Goal: Task Accomplishment & Management: Complete application form

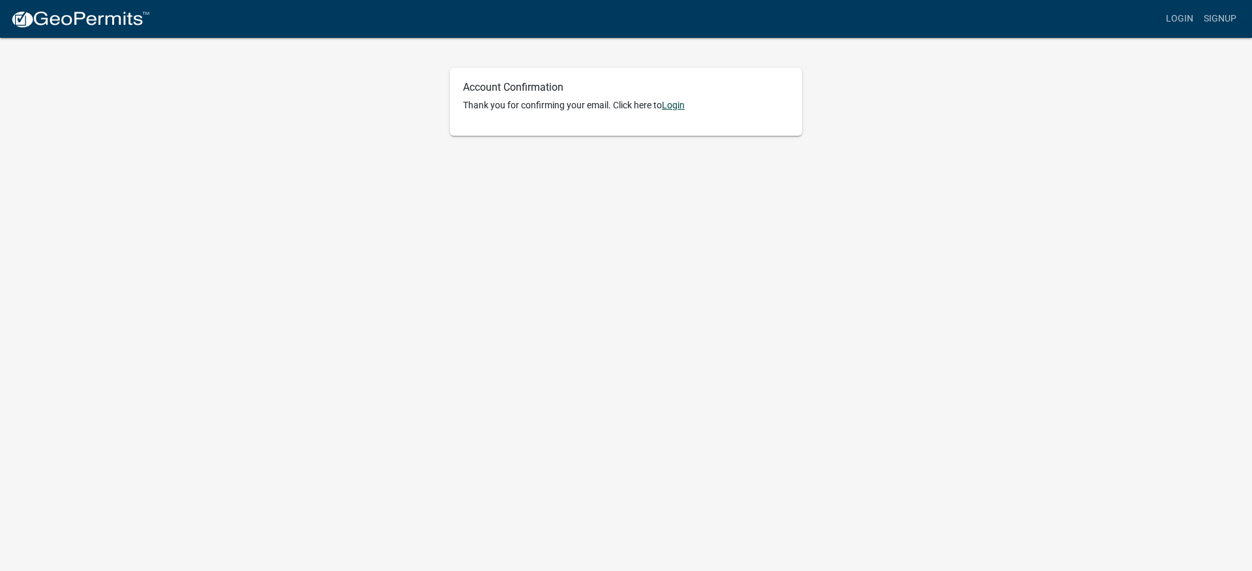
click at [680, 104] on link "Login" at bounding box center [673, 105] width 23 height 10
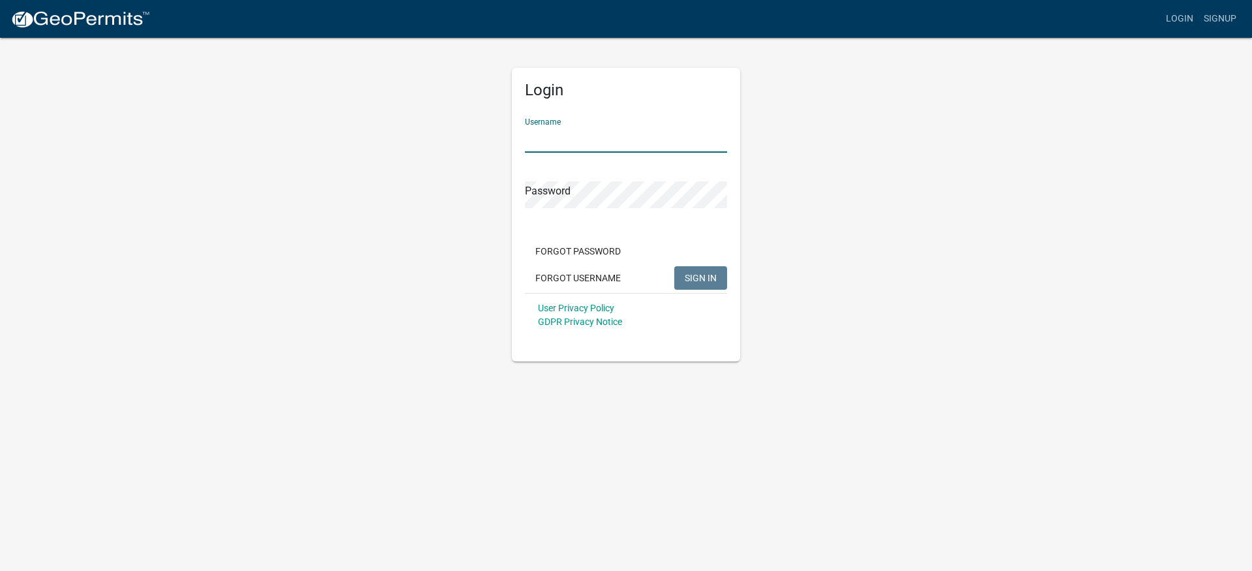
click at [541, 144] on input "Username" at bounding box center [626, 139] width 202 height 27
type input "jamidavis"
click at [699, 273] on span "SIGN IN" at bounding box center [701, 277] width 32 height 10
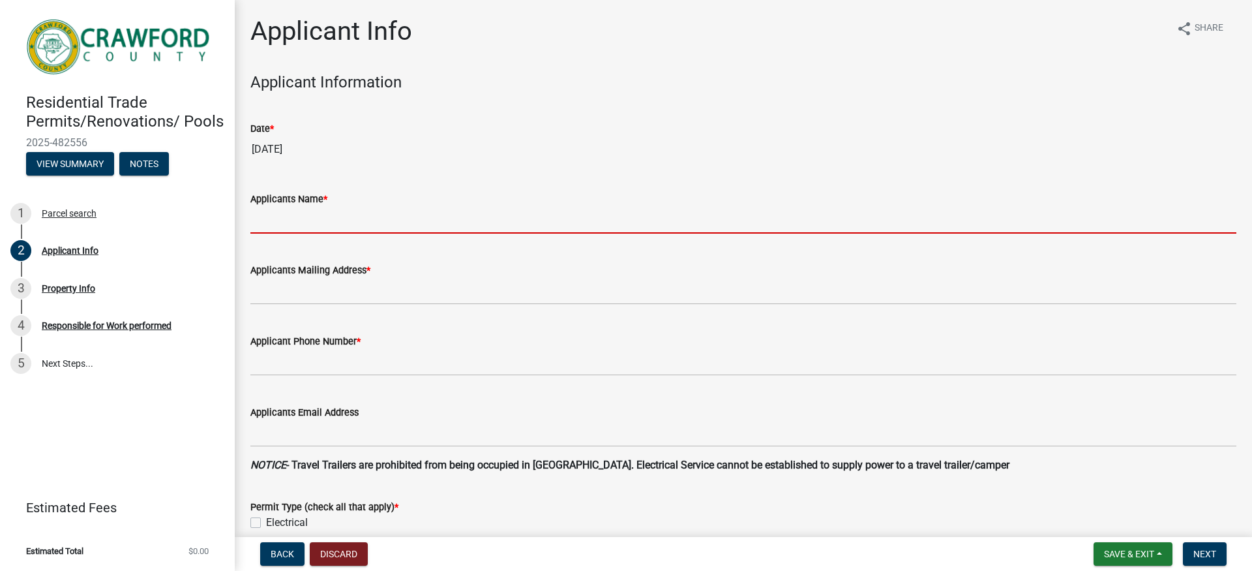
click at [299, 224] on input "Applicants Name *" at bounding box center [743, 220] width 986 height 27
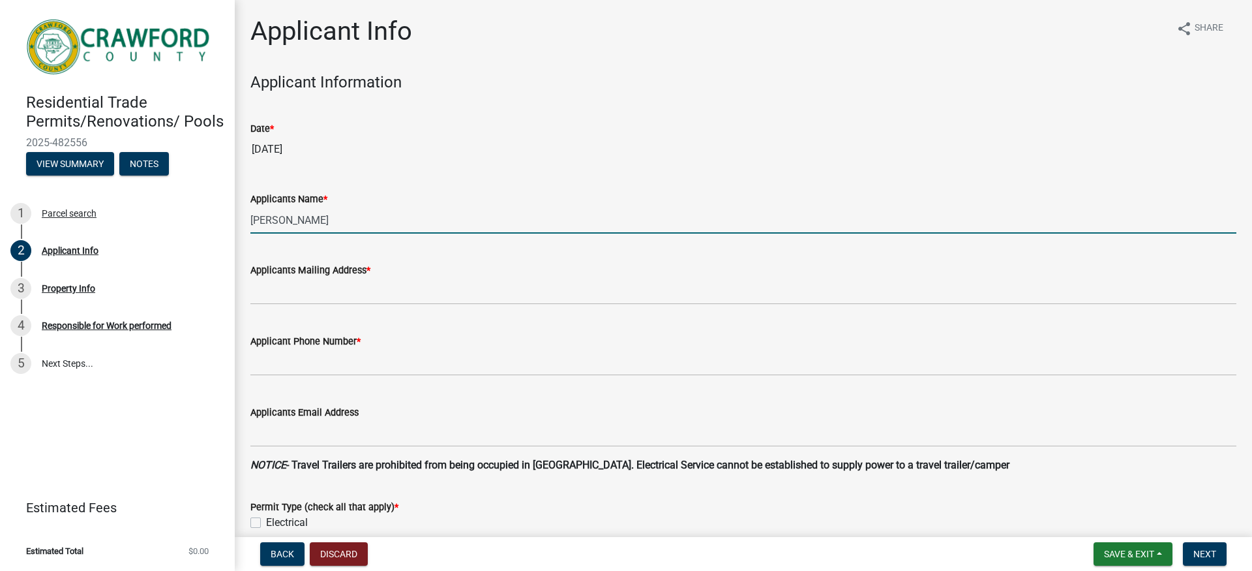
type input "[PERSON_NAME]"
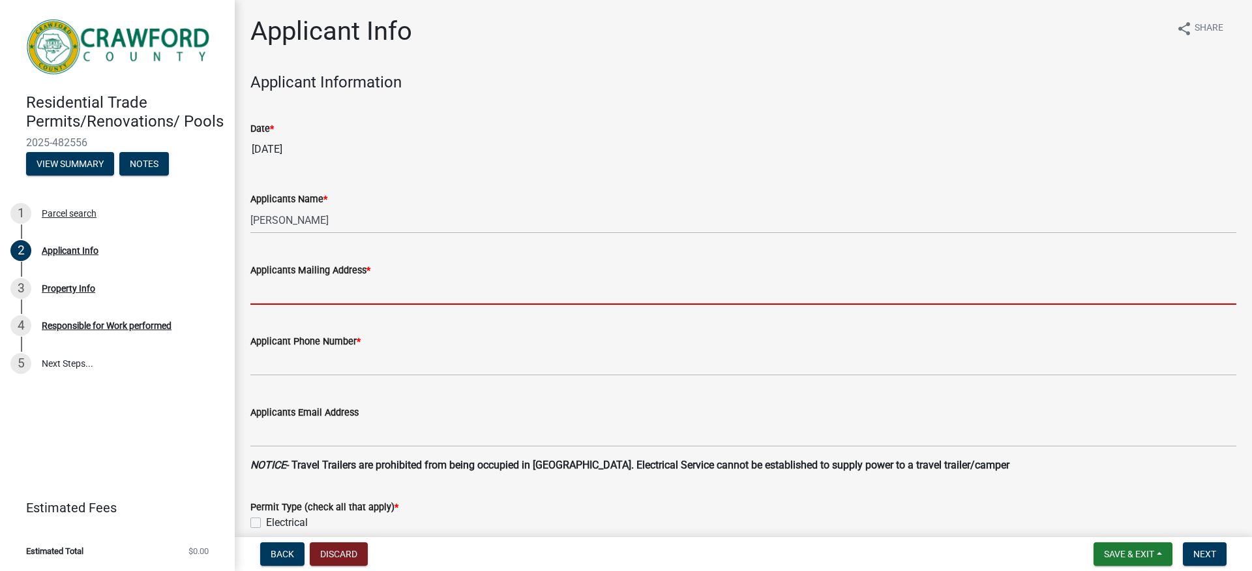
click at [311, 296] on input "Applicants Mailing Address *" at bounding box center [743, 291] width 986 height 27
type input "[STREET_ADDRESS]"
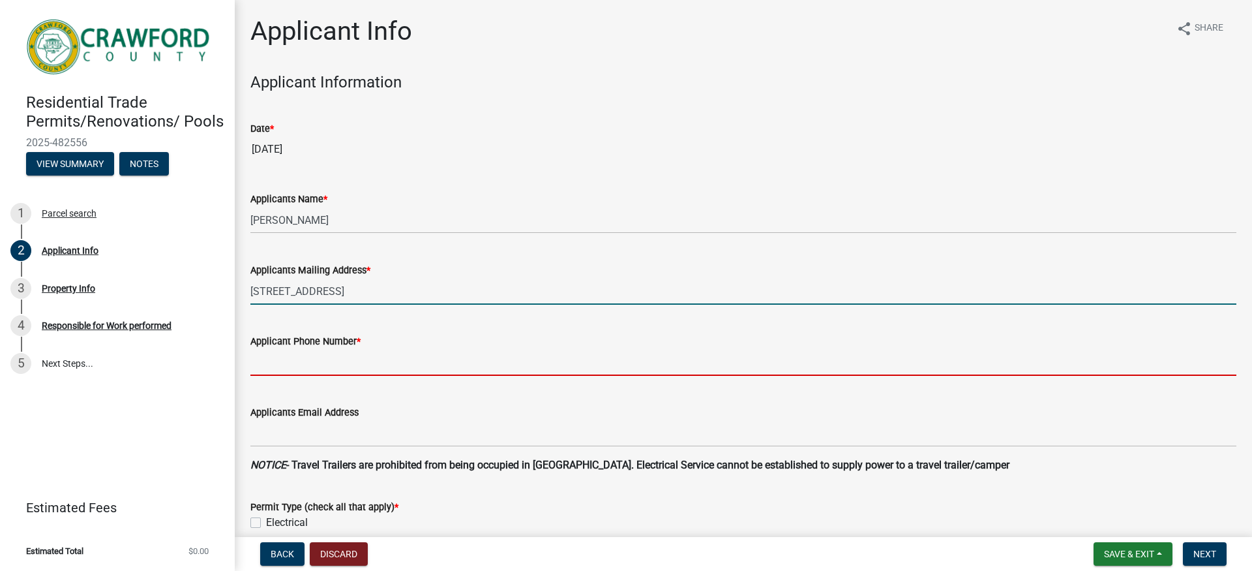
type input "4785502974"
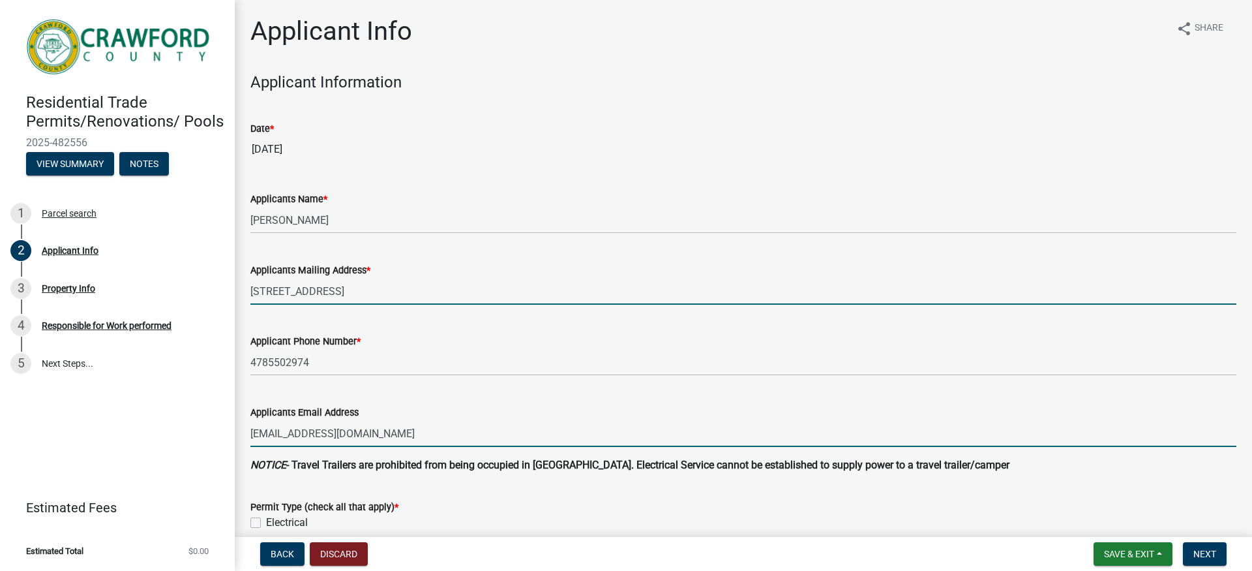
click at [343, 434] on input "[EMAIL_ADDRESS][DOMAIN_NAME]" at bounding box center [743, 433] width 986 height 27
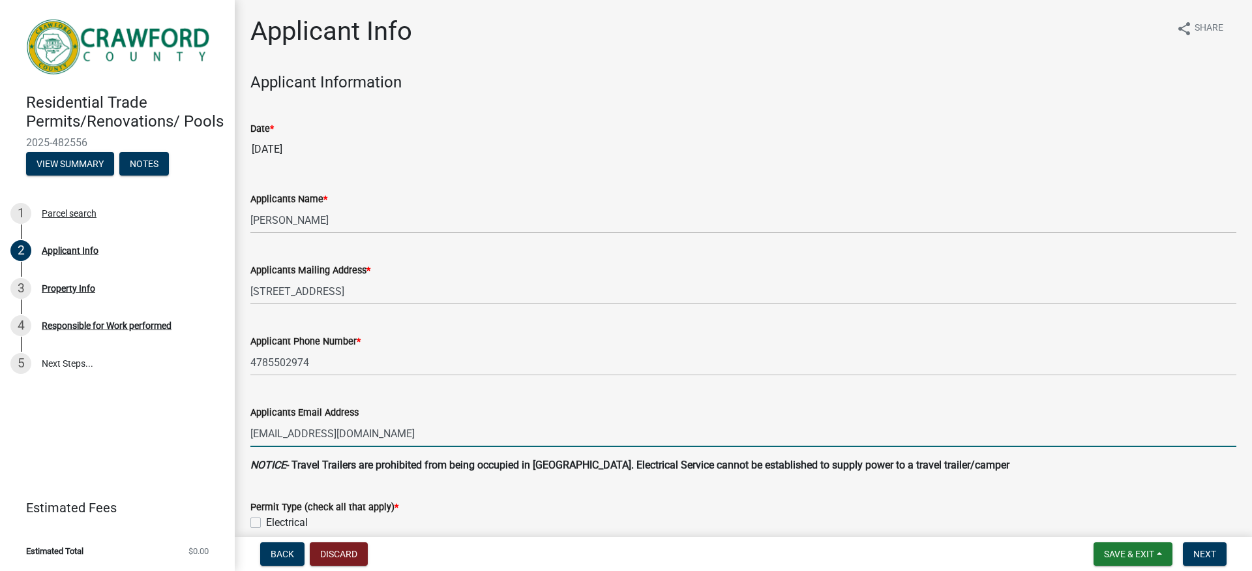
click at [369, 436] on input "[EMAIL_ADDRESS][DOMAIN_NAME]" at bounding box center [743, 433] width 986 height 27
type input "b"
click at [340, 434] on input "[EMAIL_ADDRESS],com" at bounding box center [743, 433] width 986 height 27
click at [342, 434] on input "[EMAIL_ADDRESS],com" at bounding box center [743, 433] width 986 height 27
type input "[EMAIL_ADDRESS]com"
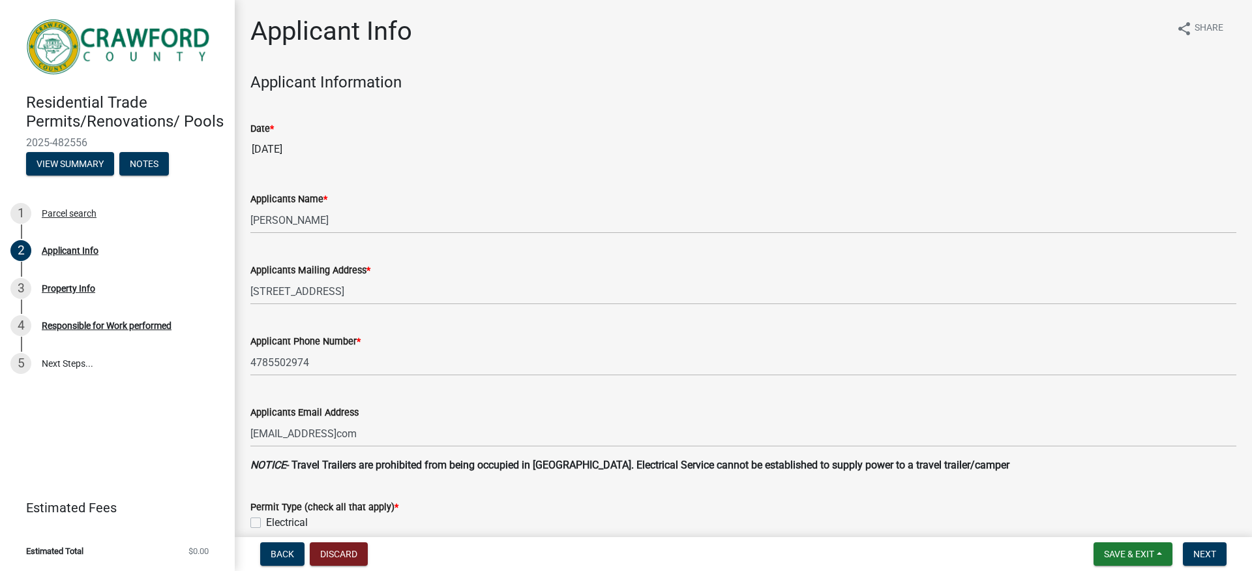
drag, startPoint x: 363, startPoint y: 462, endPoint x: 566, endPoint y: 389, distance: 215.8
click at [566, 389] on div "Applicants Email Address [EMAIL_ADDRESS]com" at bounding box center [743, 416] width 986 height 61
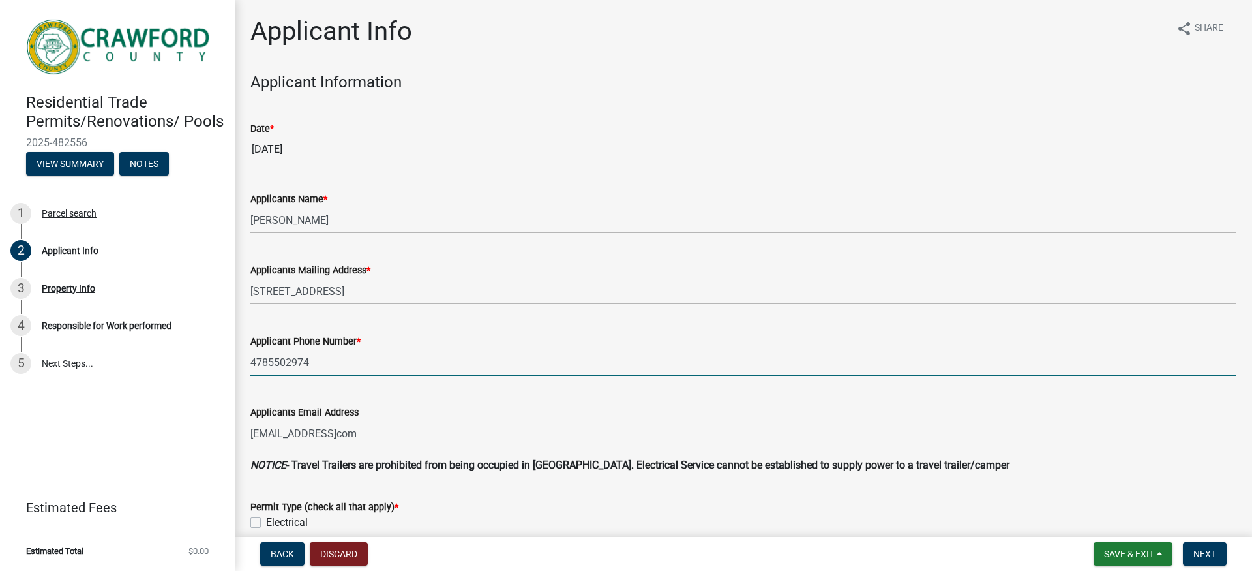
click at [308, 359] on input "4785502974" at bounding box center [743, 362] width 986 height 27
type input "4789540503"
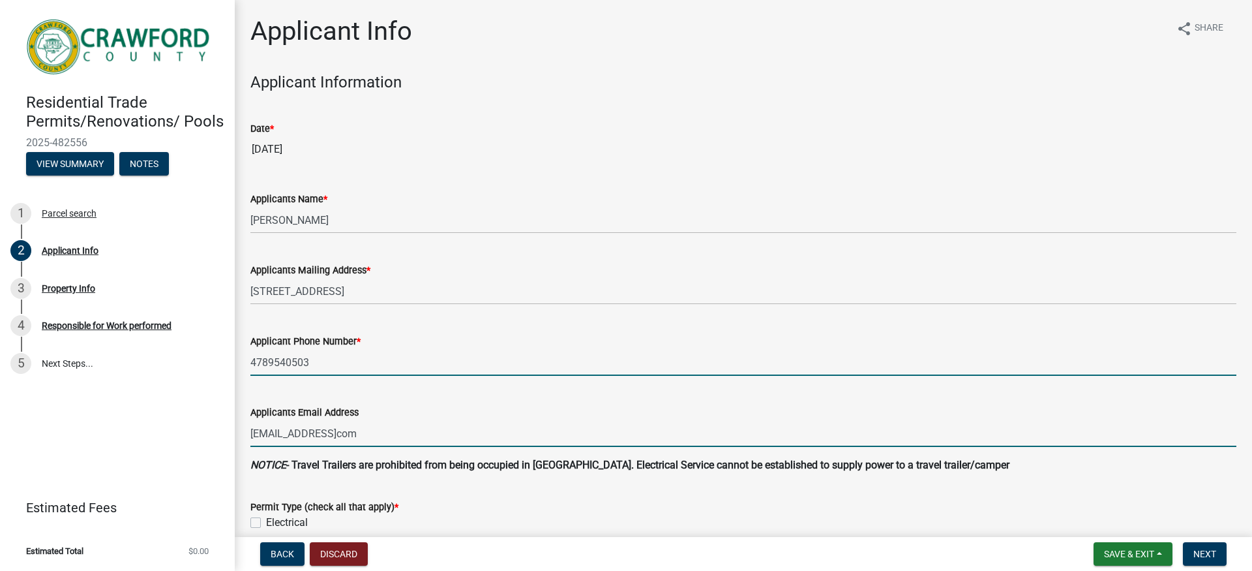
click at [340, 429] on input "[EMAIL_ADDRESS]com" at bounding box center [743, 433] width 986 height 27
drag, startPoint x: 371, startPoint y: 461, endPoint x: 559, endPoint y: 361, distance: 213.0
click at [559, 361] on input "4789540503" at bounding box center [743, 362] width 986 height 27
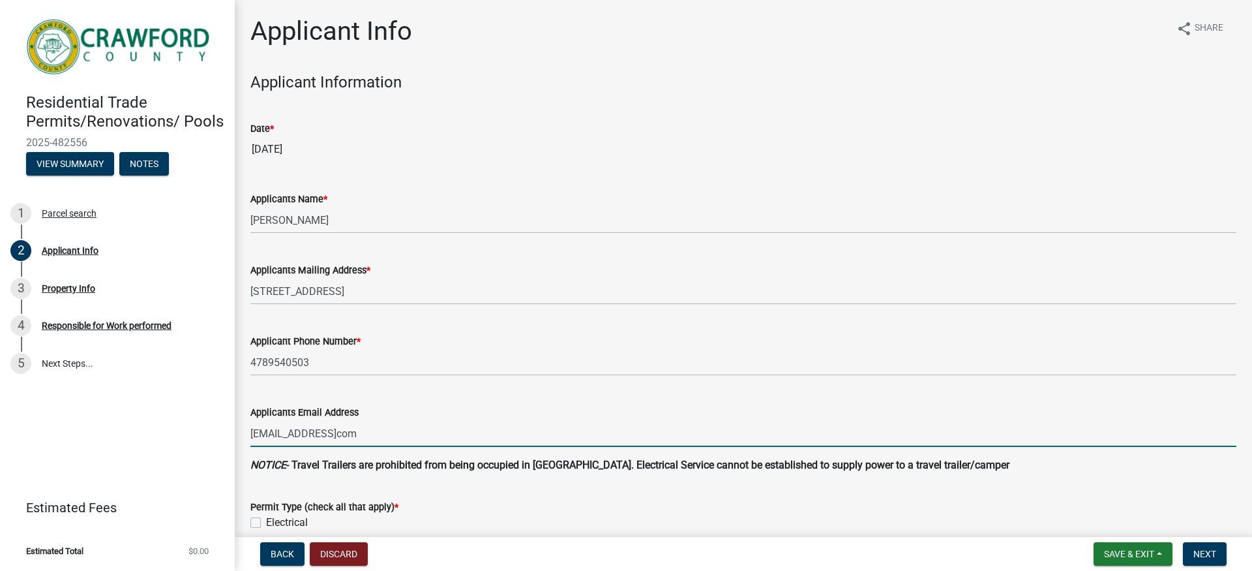
click at [340, 431] on input "[EMAIL_ADDRESS]com" at bounding box center [743, 433] width 986 height 27
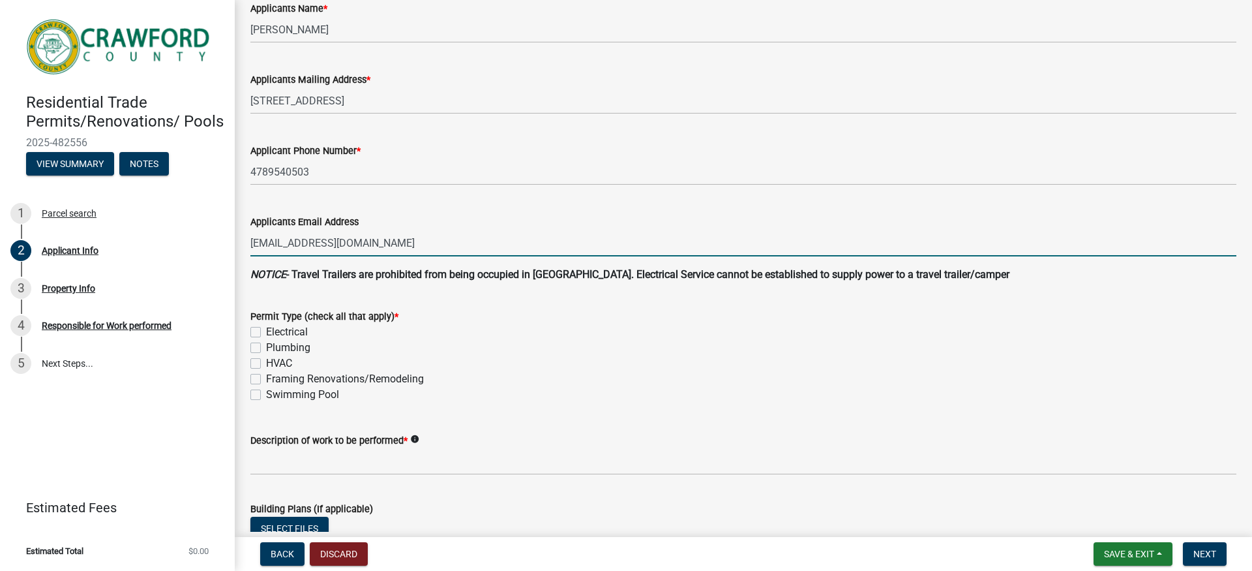
scroll to position [196, 0]
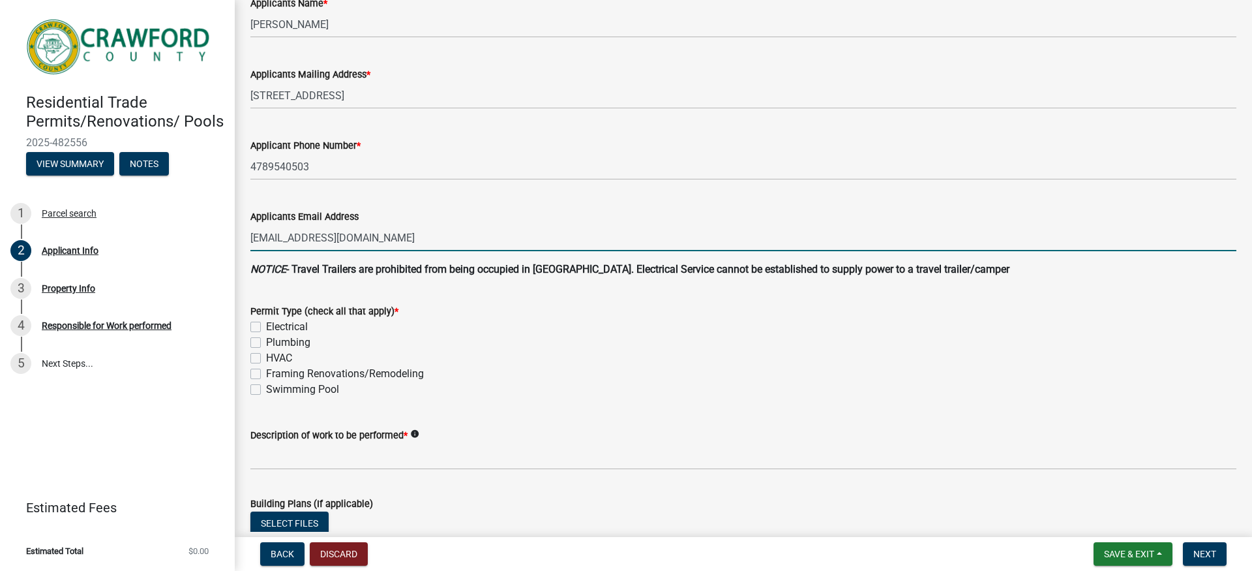
type input "[EMAIL_ADDRESS][DOMAIN_NAME]"
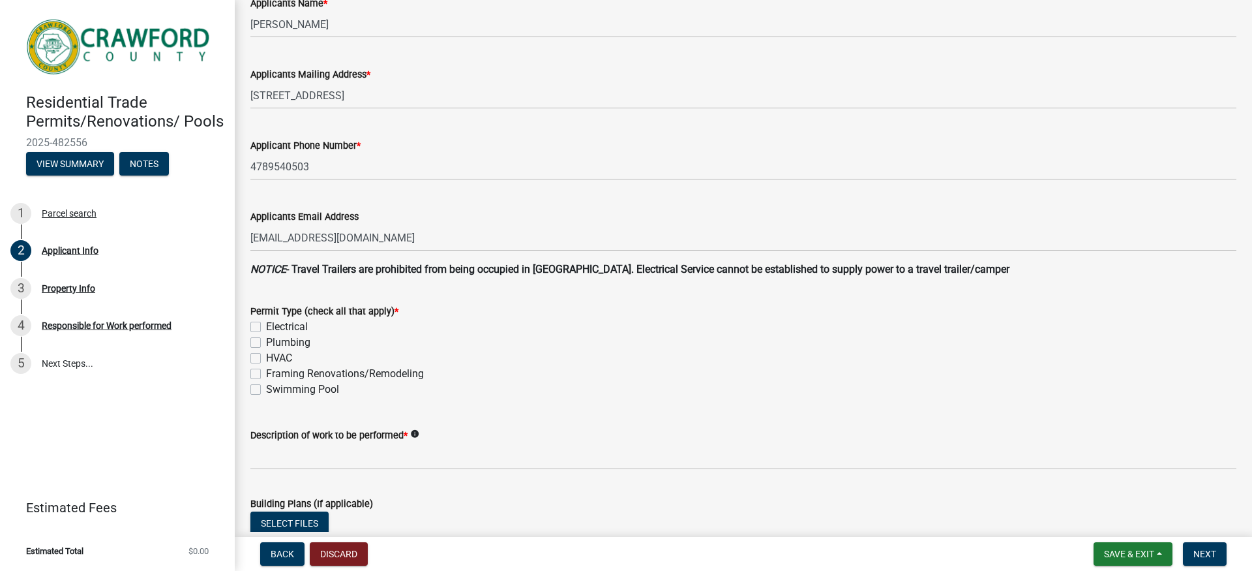
click at [266, 356] on label "HVAC" at bounding box center [279, 358] width 26 height 16
click at [266, 356] on input "HVAC" at bounding box center [270, 354] width 8 height 8
checkbox input "true"
checkbox input "false"
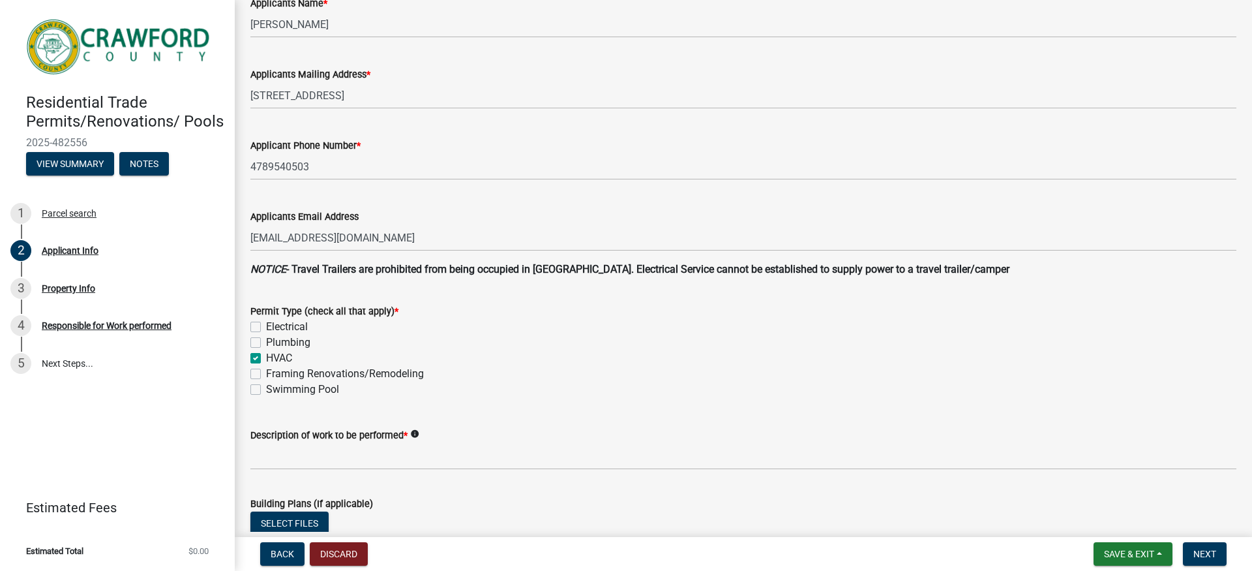
checkbox input "true"
checkbox input "false"
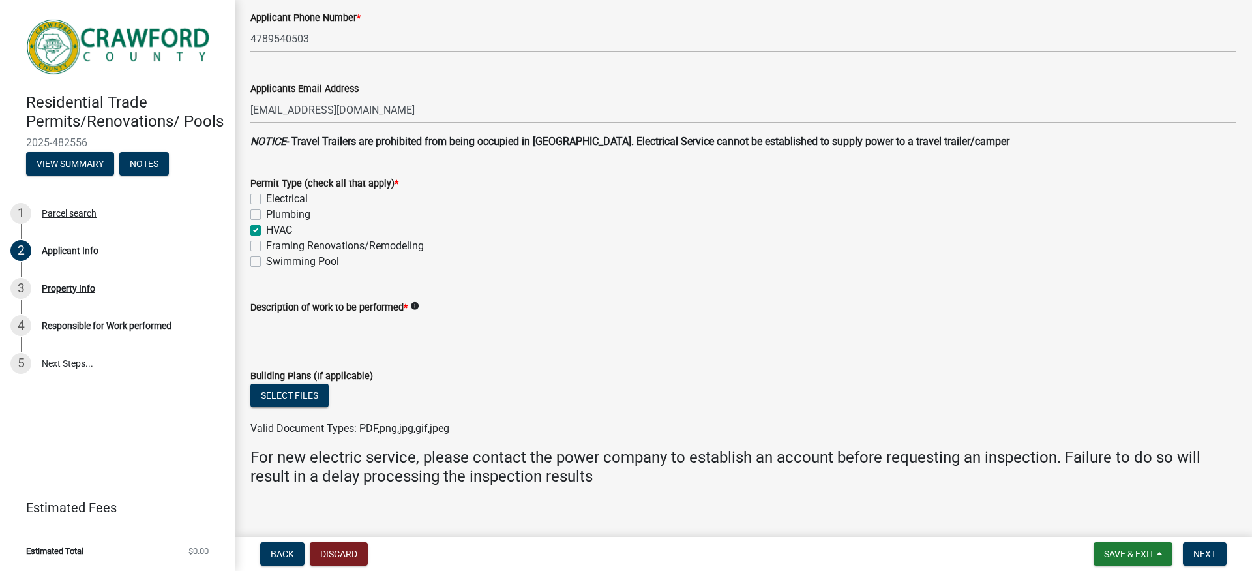
scroll to position [326, 0]
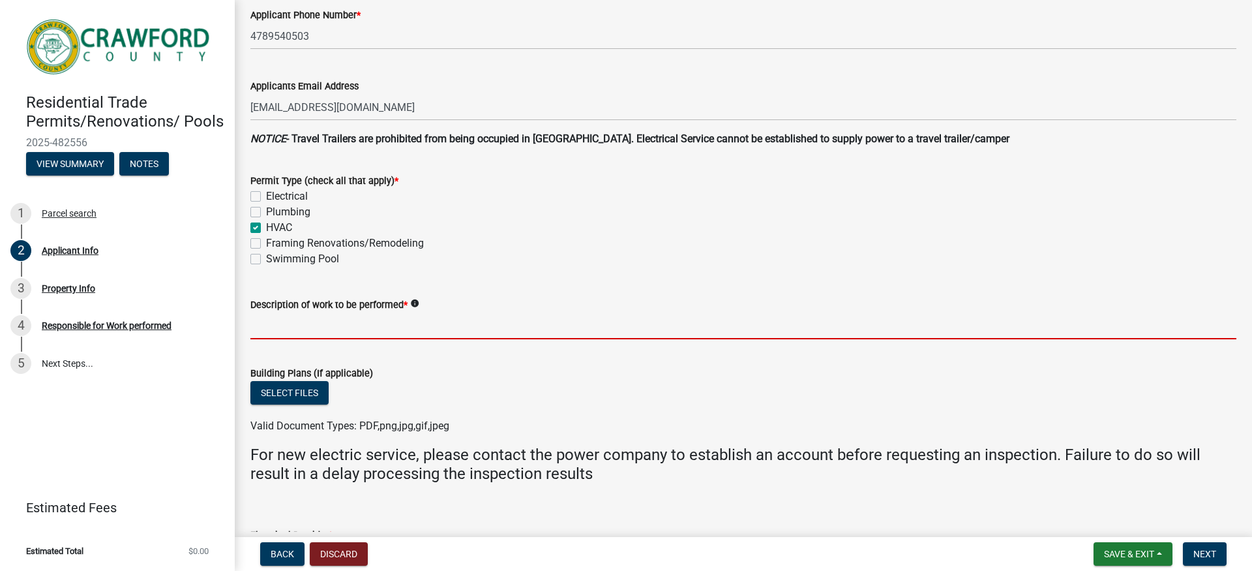
click at [319, 333] on input "Description of work to be performed *" at bounding box center [743, 325] width 986 height 27
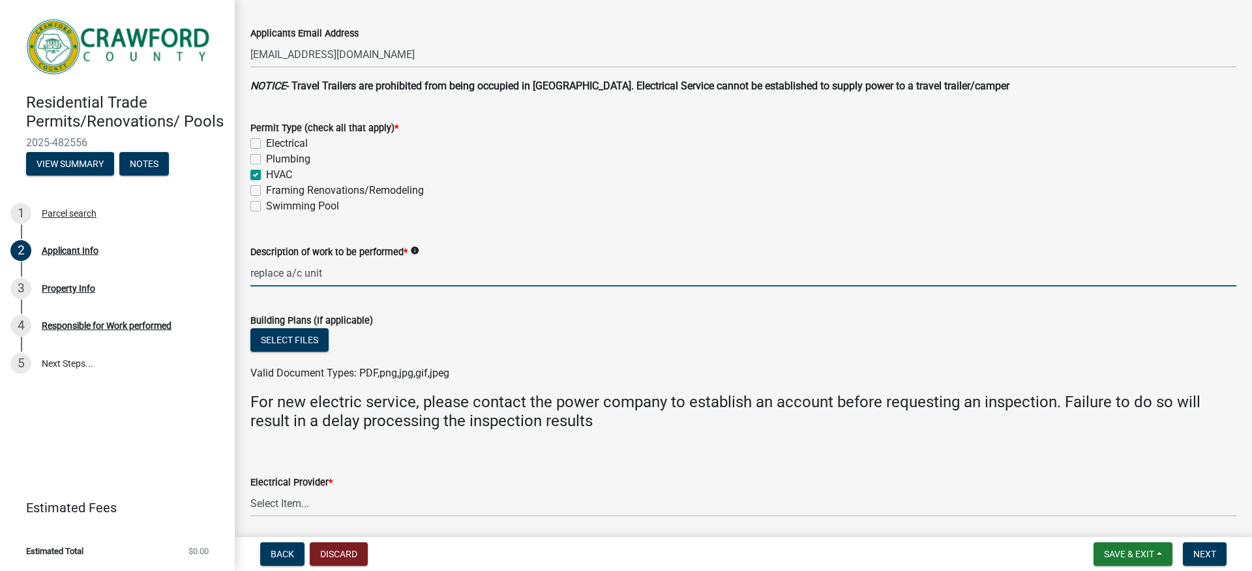
scroll to position [345, 0]
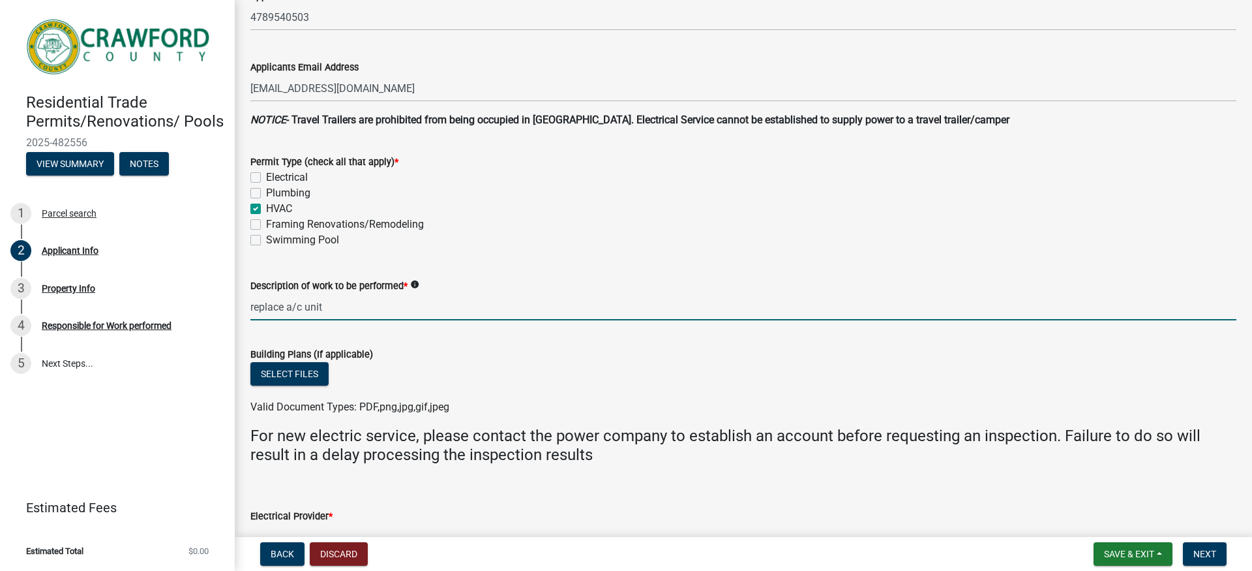
type input "replace a/c unit"
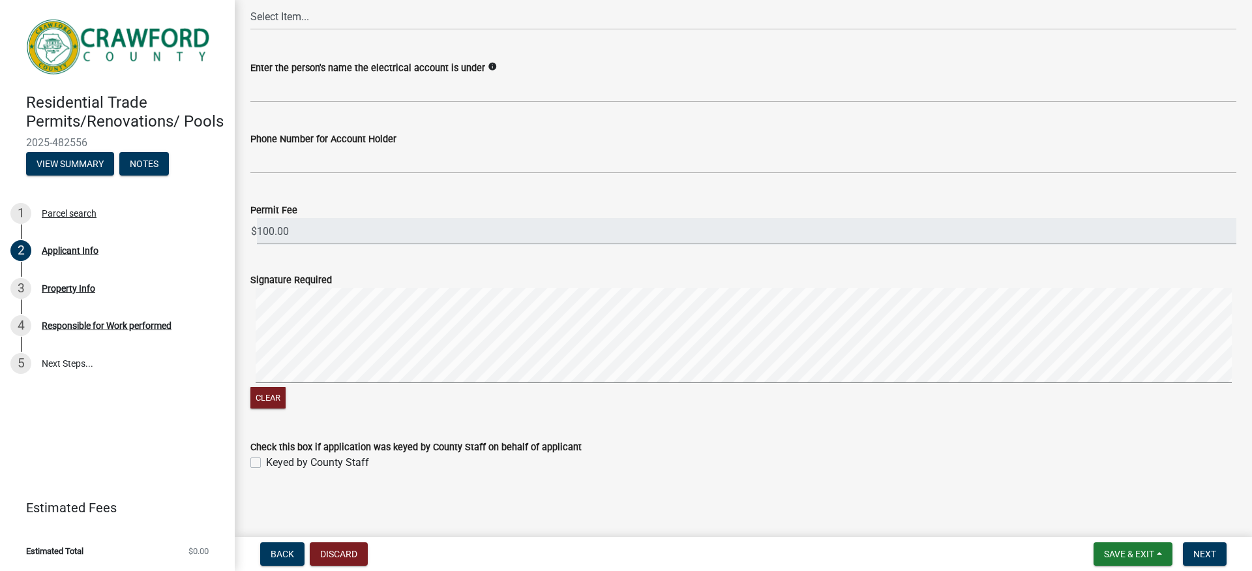
scroll to position [867, 0]
click at [1214, 550] on span "Next" at bounding box center [1205, 554] width 23 height 10
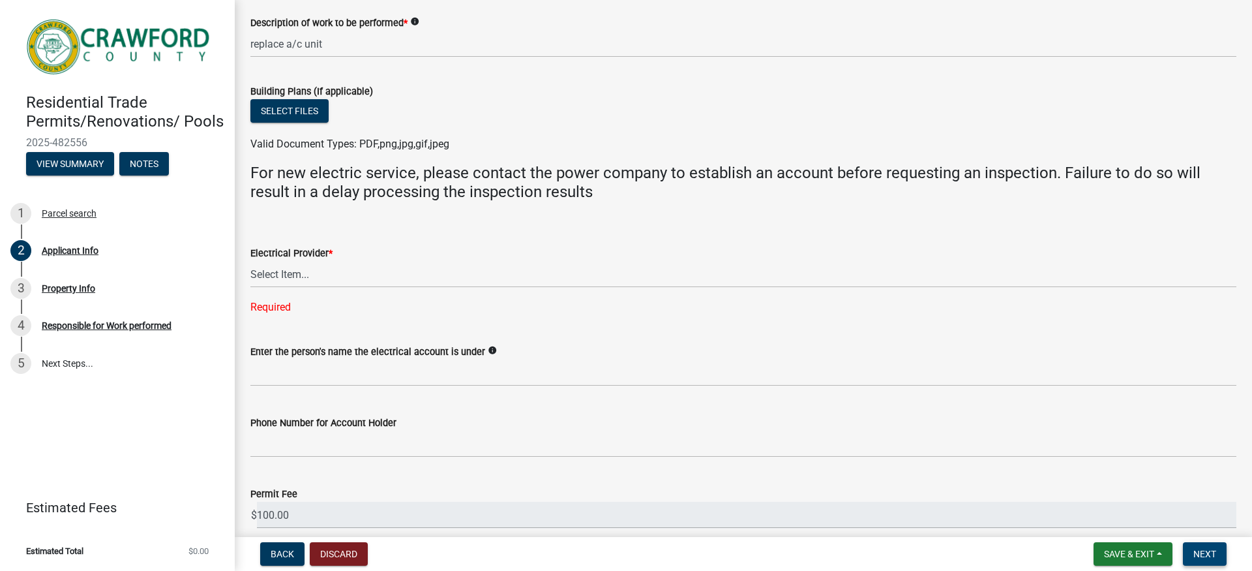
scroll to position [606, 0]
click at [300, 271] on select "Select Item... Flint Energies [US_STATE] Power Southern Rivers Energy [PERSON_N…" at bounding box center [743, 276] width 986 height 27
click at [250, 263] on select "Select Item... Flint Energies [US_STATE] Power Southern Rivers Energy [PERSON_N…" at bounding box center [743, 276] width 986 height 27
select select "9109ffdd-0fb5-42df-a5b6-3689c48fd073"
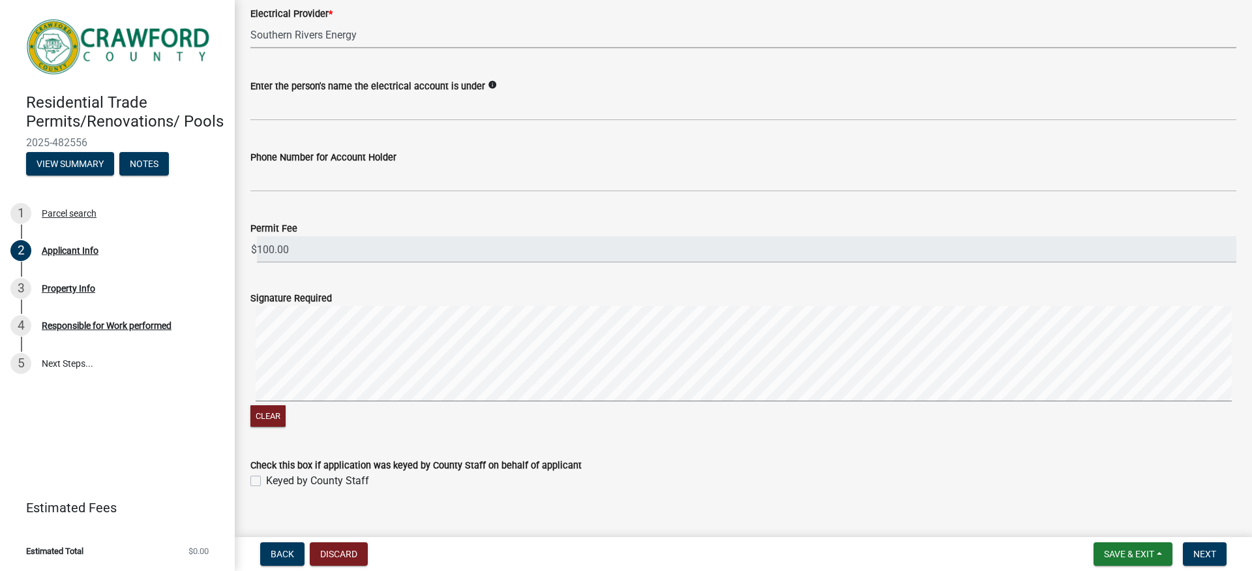
scroll to position [867, 0]
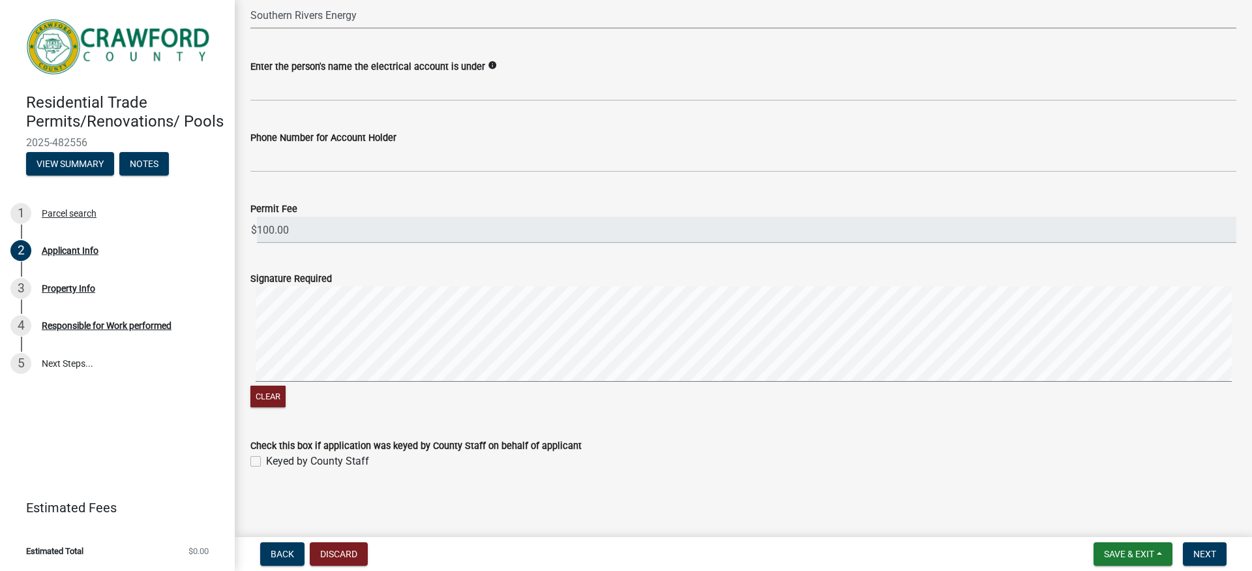
click at [289, 386] on div "Clear" at bounding box center [743, 348] width 986 height 124
click at [468, 382] on signature-pad at bounding box center [743, 335] width 986 height 99
click at [1200, 547] on button "Next" at bounding box center [1205, 553] width 44 height 23
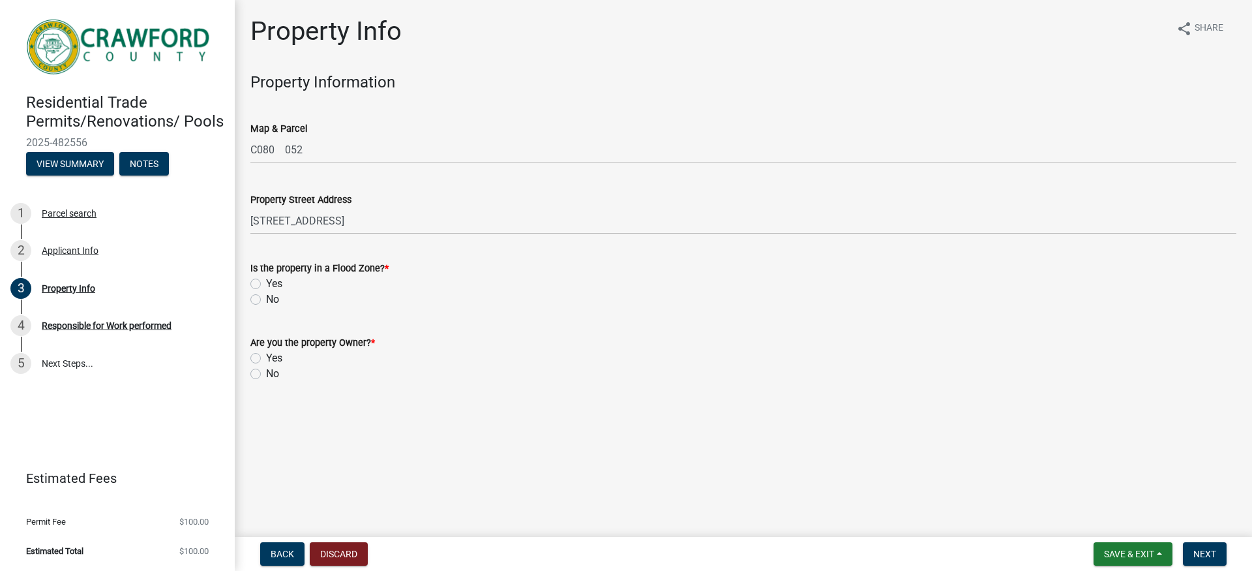
click at [250, 300] on div "Is the property in a Flood Zone? * Yes No" at bounding box center [744, 276] width 1006 height 63
click at [266, 297] on label "No" at bounding box center [272, 300] width 13 height 16
click at [266, 297] on input "No" at bounding box center [270, 296] width 8 height 8
radio input "true"
click at [266, 360] on label "Yes" at bounding box center [274, 358] width 16 height 16
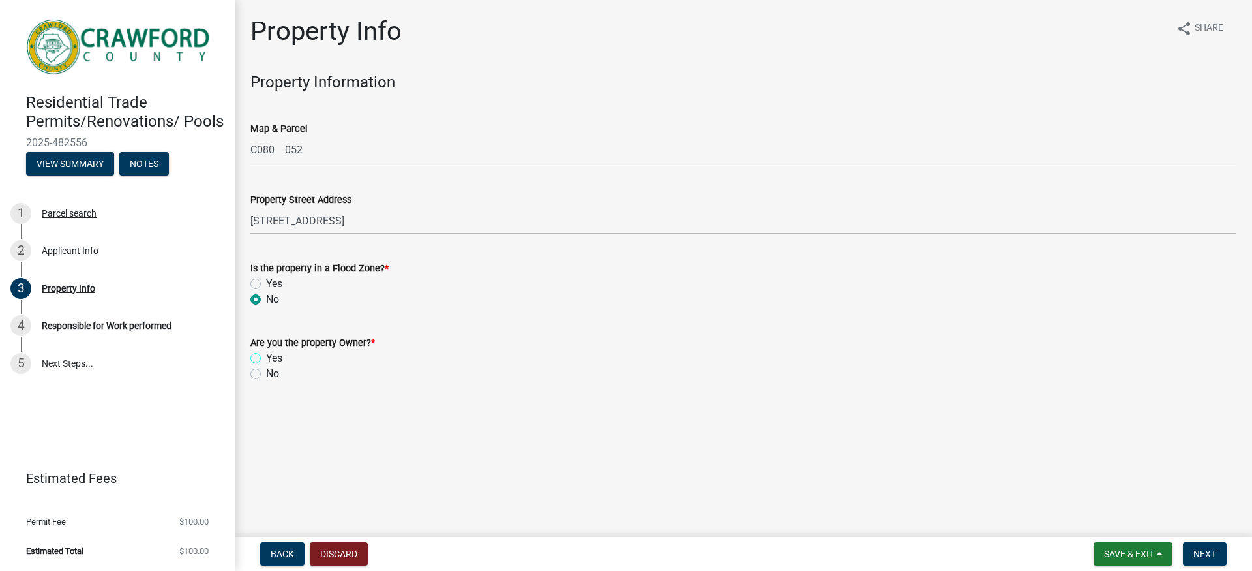
click at [266, 359] on input "Yes" at bounding box center [270, 354] width 8 height 8
radio input "true"
click at [1209, 546] on button "Next" at bounding box center [1205, 553] width 44 height 23
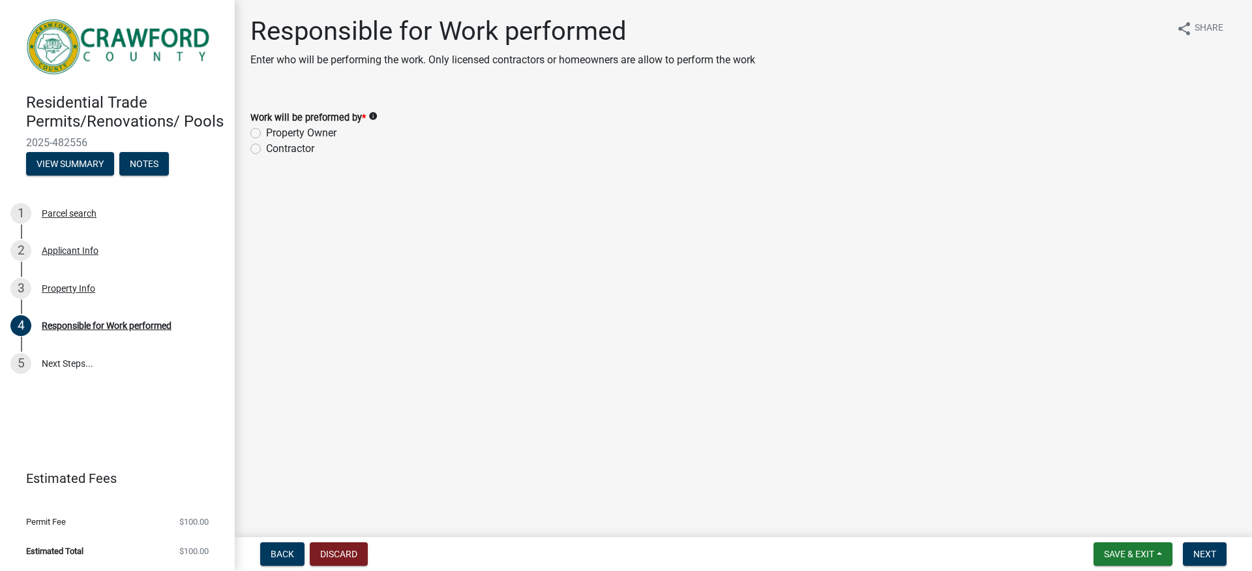
click at [266, 150] on label "Contractor" at bounding box center [290, 149] width 48 height 16
click at [266, 149] on input "Contractor" at bounding box center [270, 145] width 8 height 8
radio input "true"
click at [1202, 551] on span "Next" at bounding box center [1205, 554] width 23 height 10
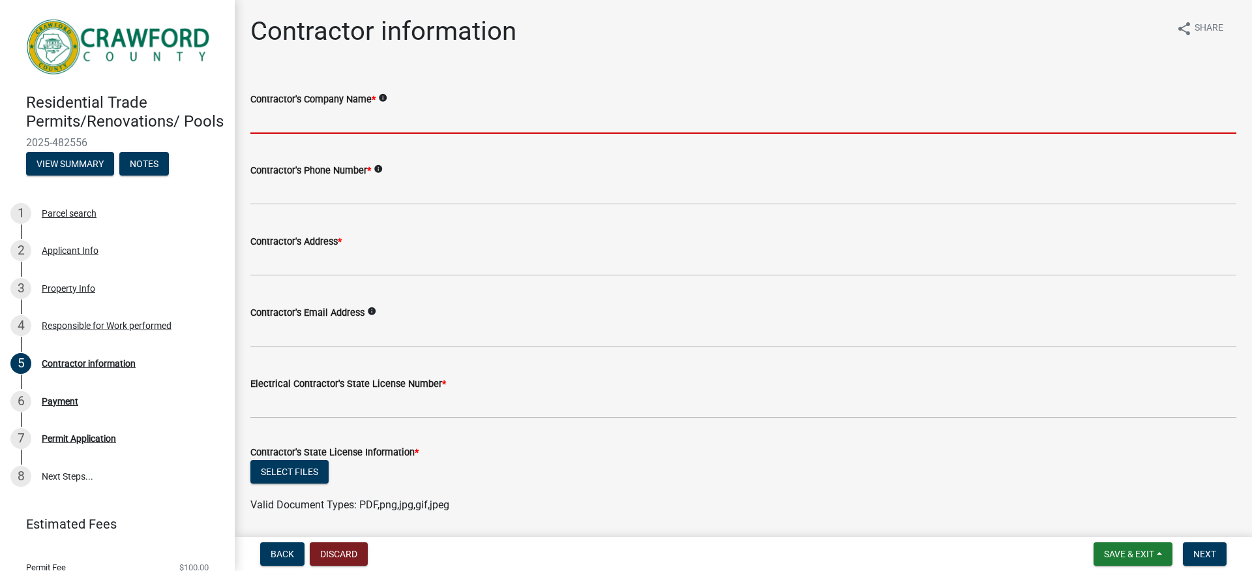
click at [376, 112] on input "Contractor's Company Name *" at bounding box center [743, 120] width 986 height 27
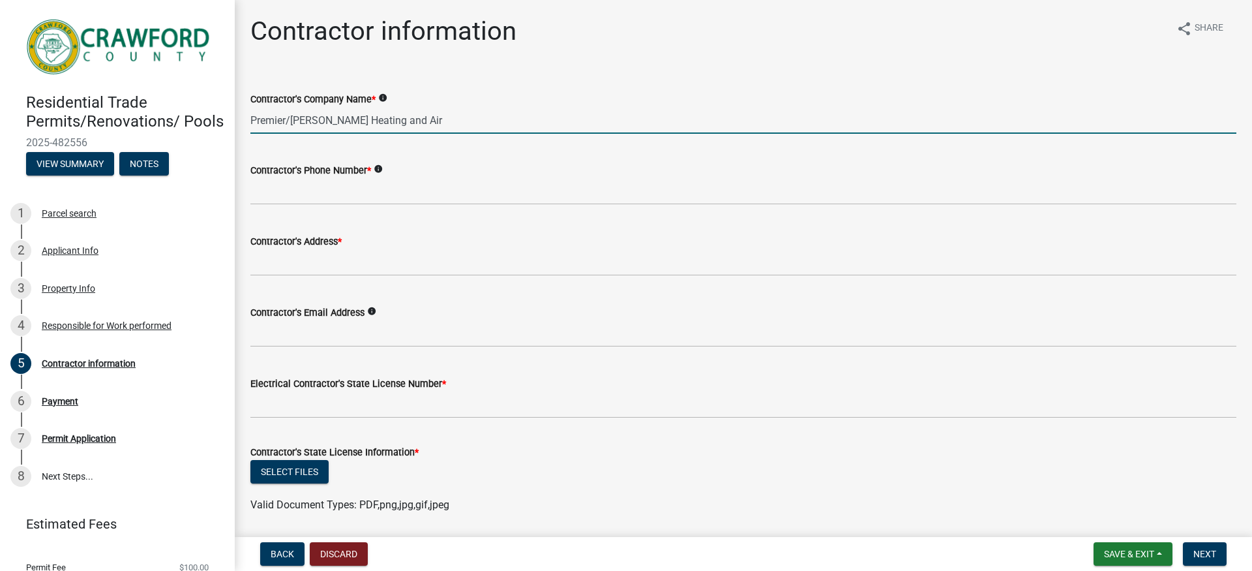
type input "Premier/[PERSON_NAME] Heating and Air"
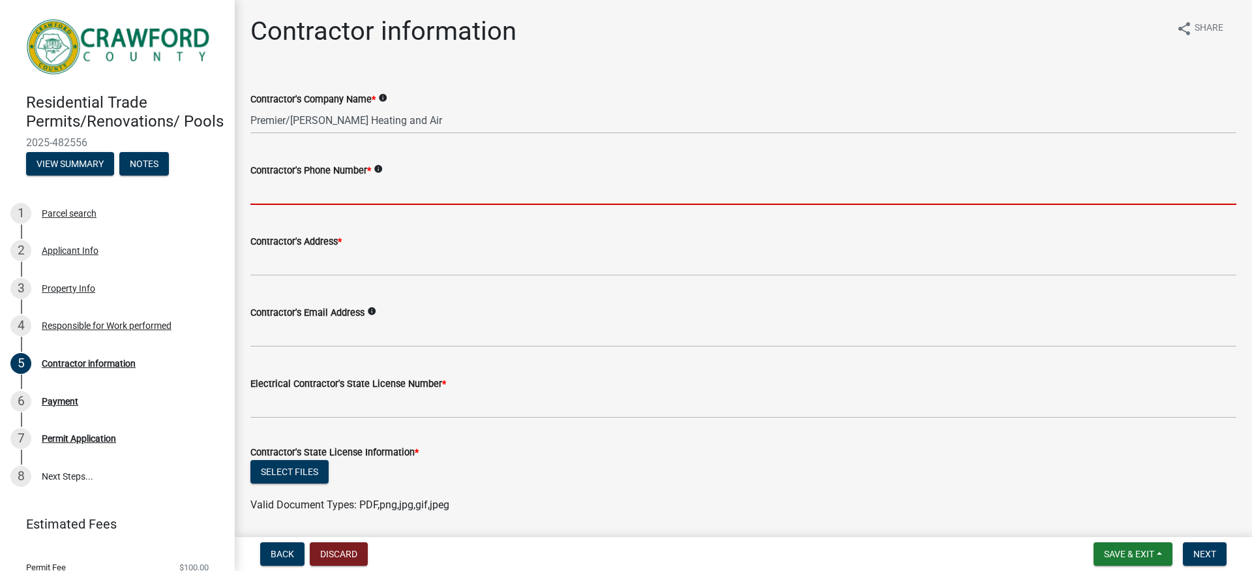
click at [370, 185] on input "Contractor's Phone Number *" at bounding box center [743, 191] width 986 height 27
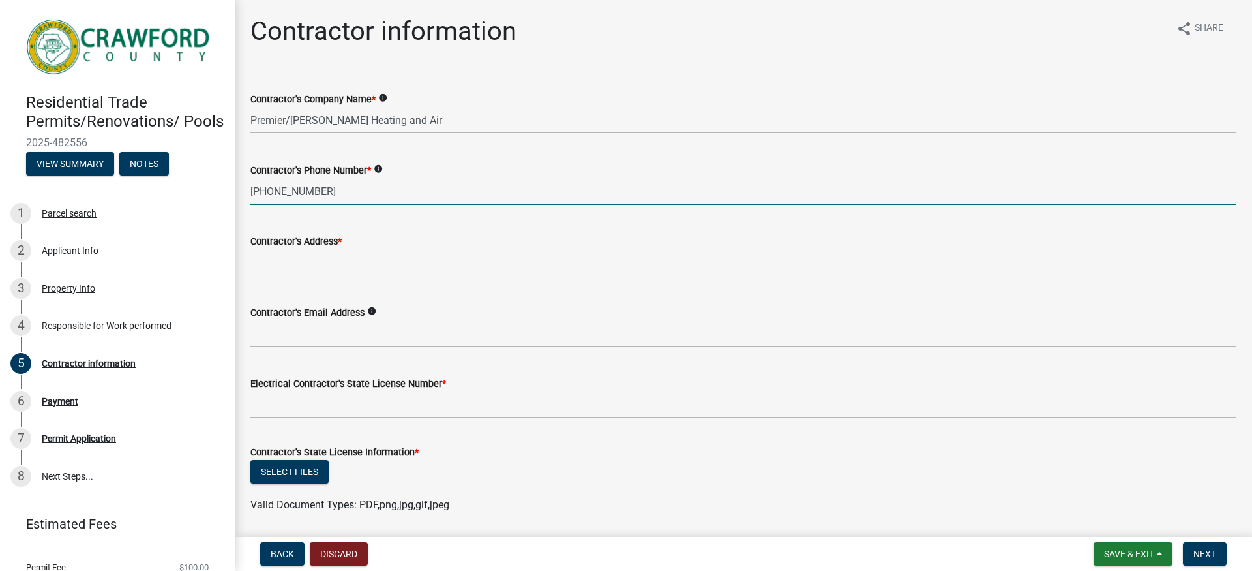
type input "[PHONE_NUMBER]"
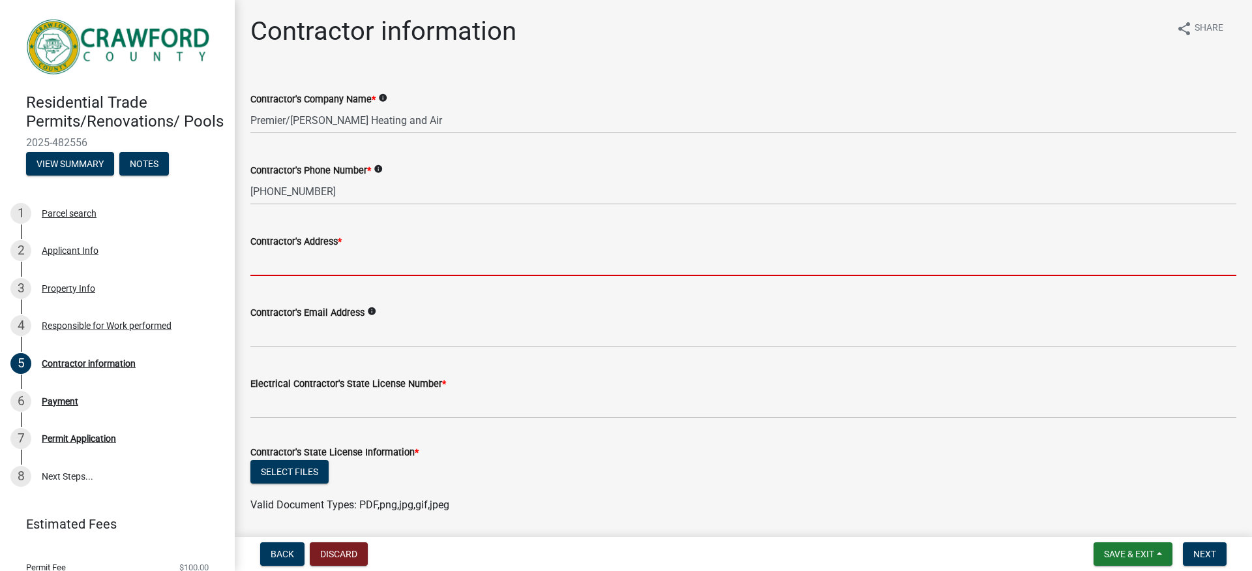
click at [310, 270] on input "Contractor's Address *" at bounding box center [743, 262] width 986 height 27
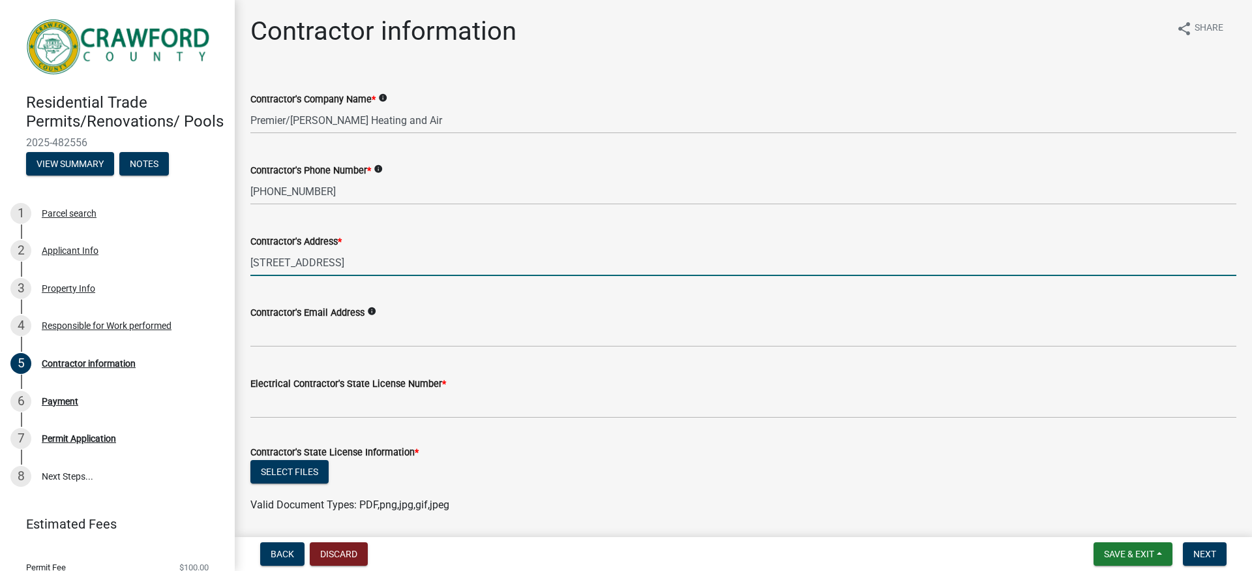
click at [353, 262] on input "[STREET_ADDRESS]" at bounding box center [743, 262] width 986 height 27
click at [355, 262] on input "[STREET_ADDRESS]" at bounding box center [743, 262] width 986 height 27
click at [338, 259] on input "[STREET_ADDRESS]" at bounding box center [743, 262] width 986 height 27
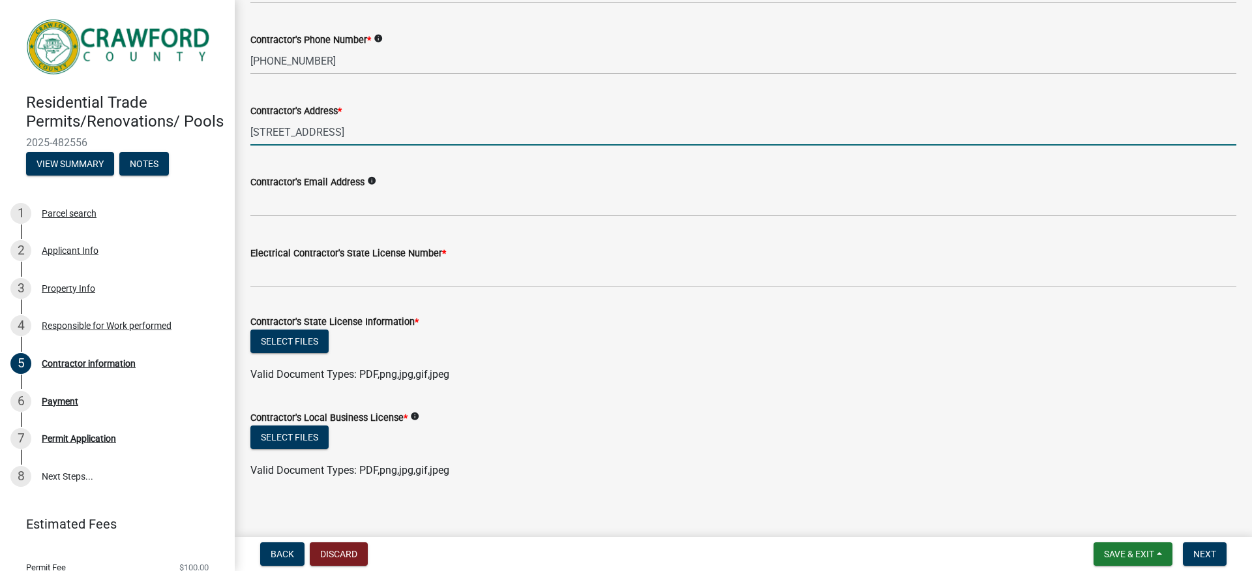
scroll to position [140, 0]
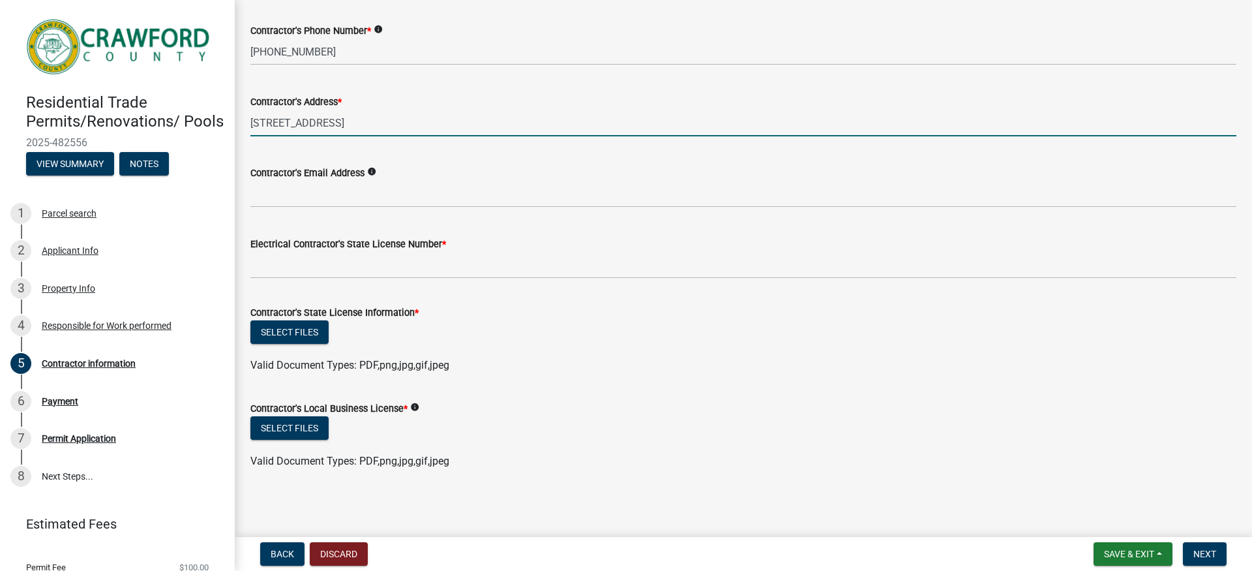
type input "[STREET_ADDRESS]"
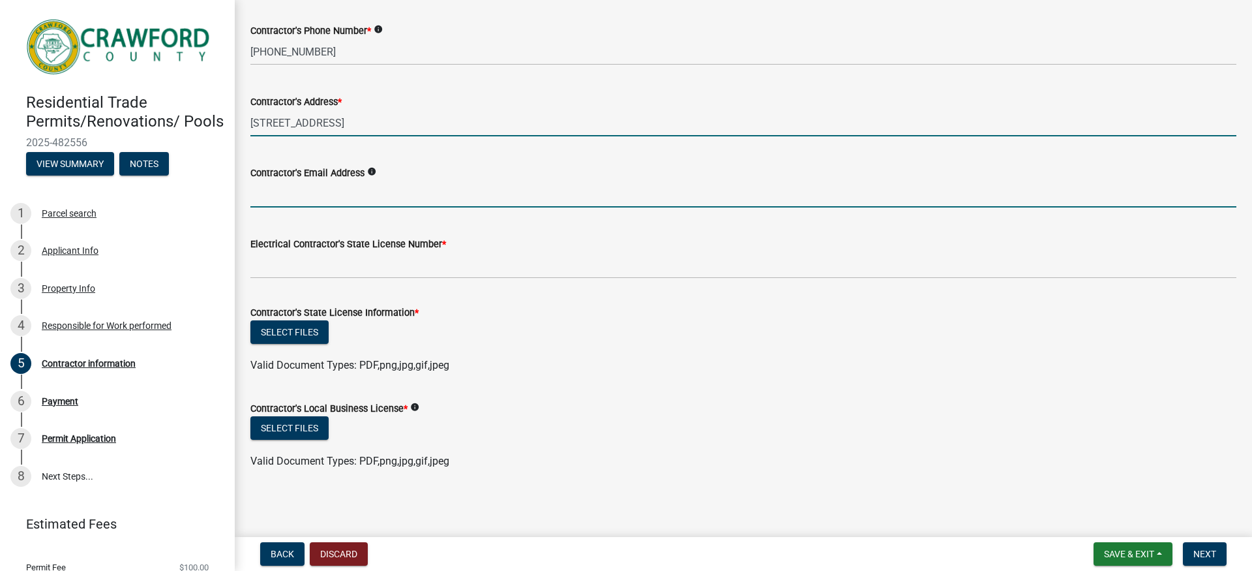
click at [313, 190] on input "Contractor's Email Address" at bounding box center [743, 194] width 986 height 27
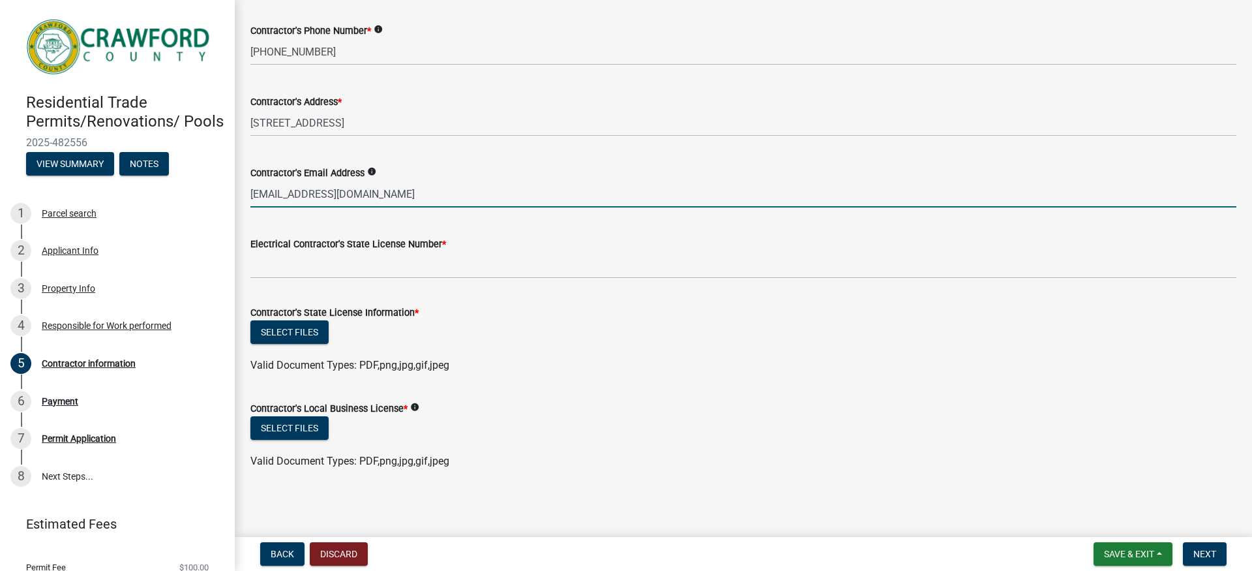
type input "[EMAIL_ADDRESS][DOMAIN_NAME]"
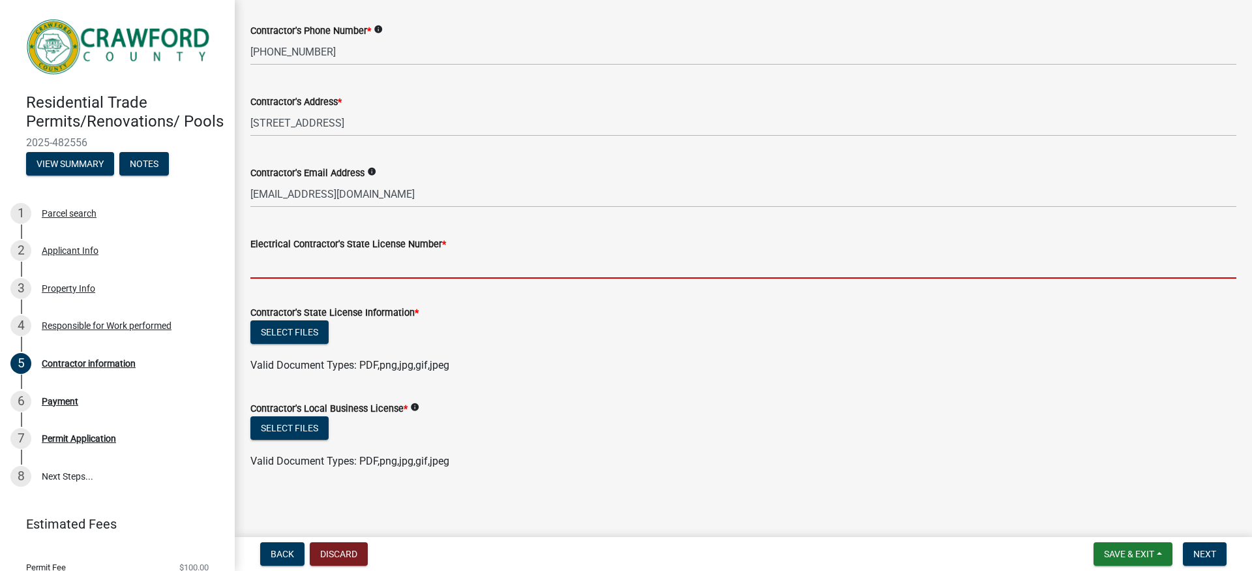
click at [374, 266] on input "Electrical Contractor's State License Number *" at bounding box center [743, 265] width 986 height 27
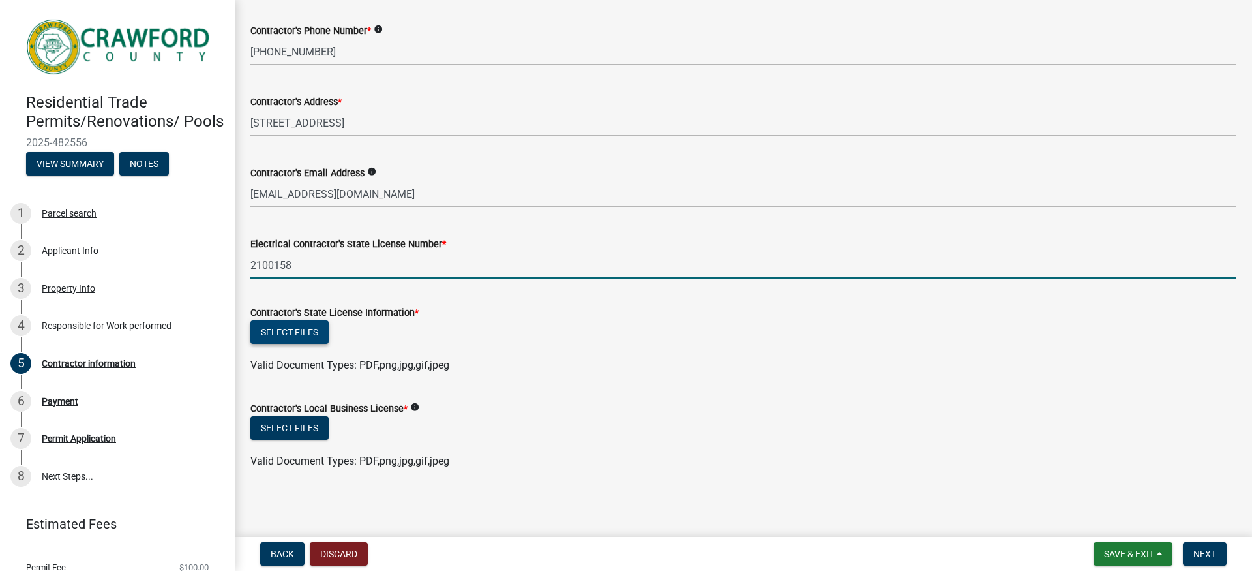
type input "2100158"
click at [275, 328] on button "Select files" at bounding box center [289, 331] width 78 height 23
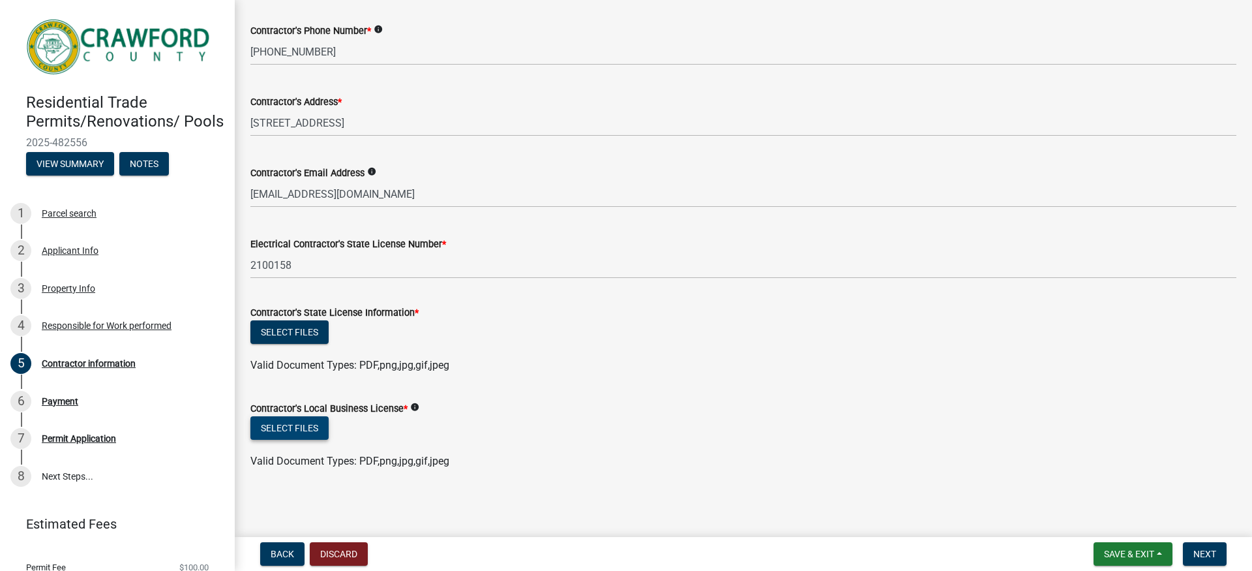
click at [306, 426] on button "Select files" at bounding box center [289, 427] width 78 height 23
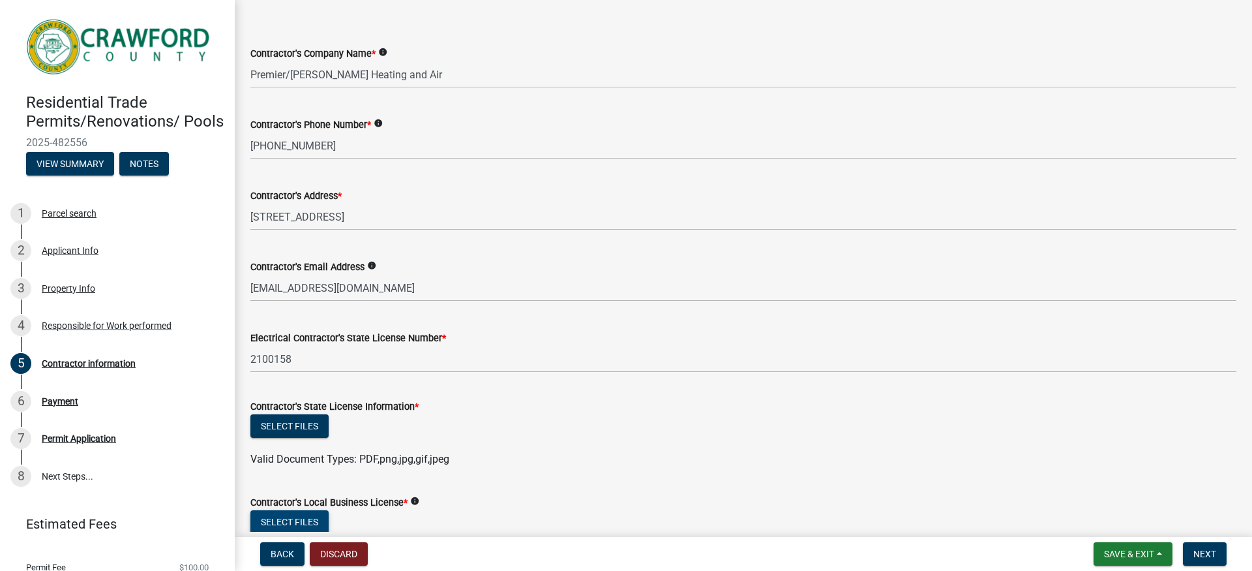
scroll to position [0, 0]
